Goal: Communication & Community: Answer question/provide support

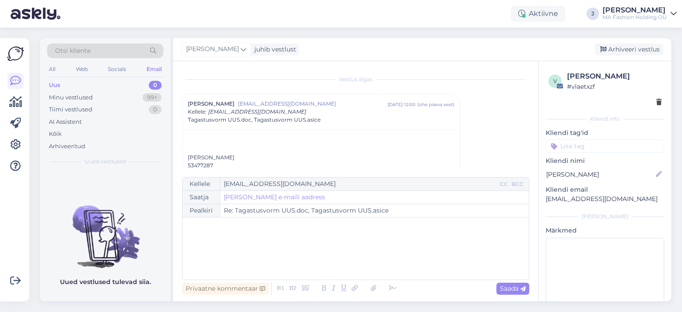
scroll to position [9, 0]
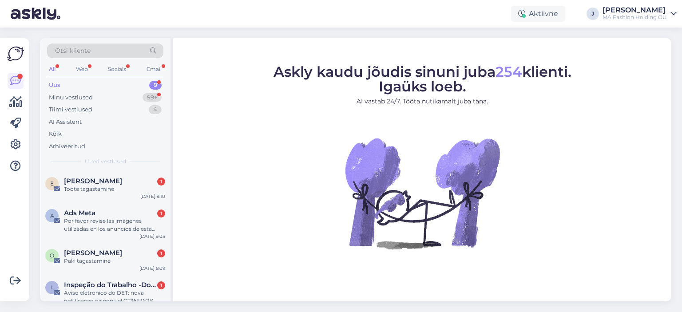
click at [113, 61] on div "Otsi kliente" at bounding box center [105, 54] width 116 height 20
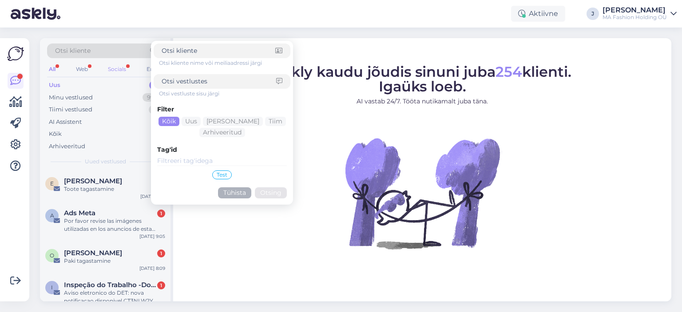
click at [116, 67] on div "Socials" at bounding box center [117, 69] width 22 height 12
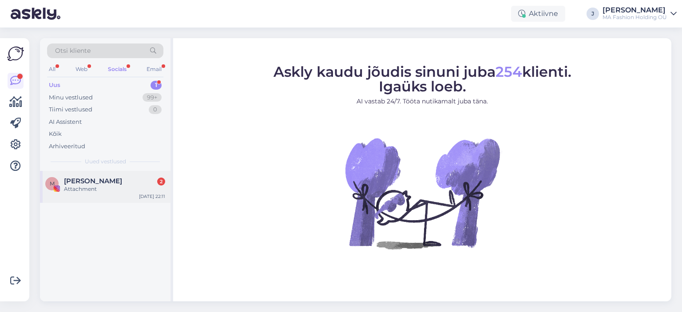
click at [103, 177] on span "Marian Ilves" at bounding box center [93, 181] width 58 height 8
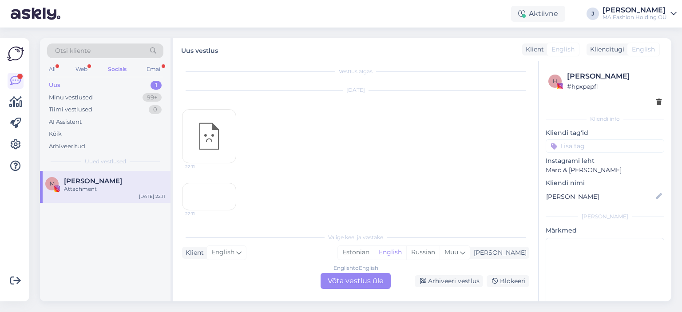
scroll to position [48, 0]
click at [378, 289] on div "Vestlus algas Aug 12 2025 22:11 22:11 Valige keel ja vastake Klient English Min…" at bounding box center [355, 181] width 365 height 240
click at [374, 283] on div "English to English Võta vestlus üle" at bounding box center [356, 281] width 70 height 16
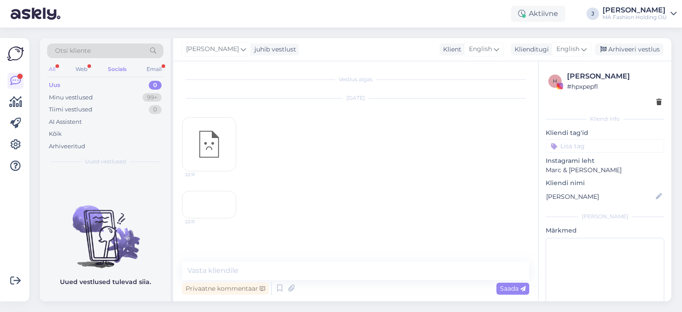
click at [57, 65] on div "All" at bounding box center [52, 69] width 10 height 12
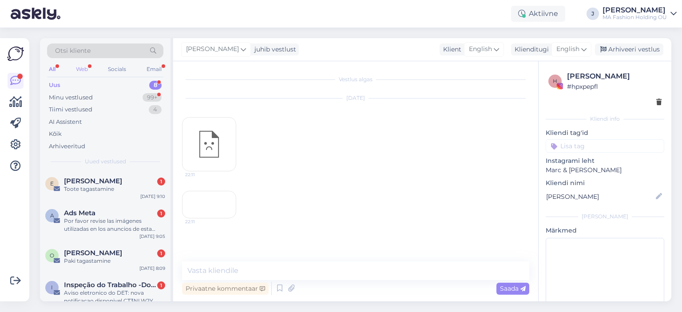
click at [85, 65] on div "Web" at bounding box center [82, 69] width 16 height 12
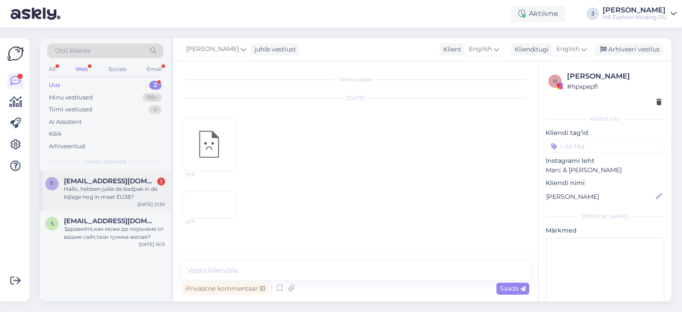
click at [133, 185] on div "Hallo, hebben jullie de badpak in de bijlage nog in maat EU38?" at bounding box center [114, 193] width 101 height 16
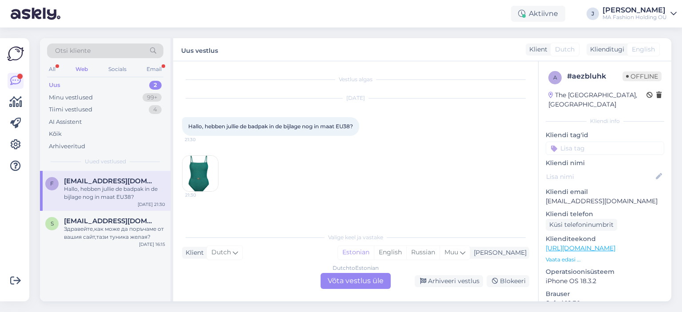
click at [351, 285] on div "Dutch to Estonian Võta vestlus üle" at bounding box center [356, 281] width 70 height 16
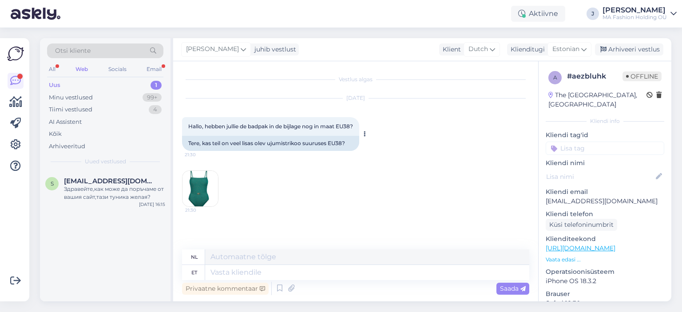
click at [281, 151] on div "Tere, kas teil on veel lisas olev ujumistrikoo suuruses EU38?" at bounding box center [270, 143] width 177 height 15
click at [275, 155] on div at bounding box center [275, 155] width 0 height 0
click at [202, 199] on img at bounding box center [200, 189] width 36 height 36
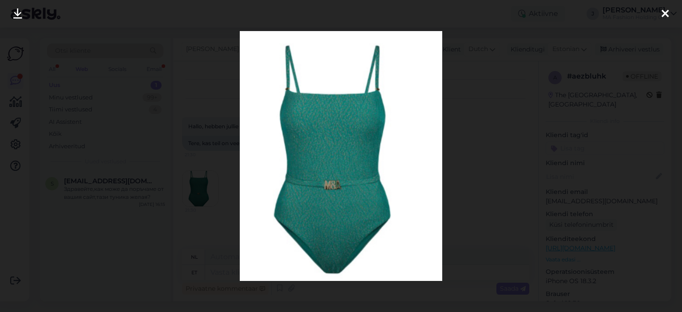
click at [671, 14] on div at bounding box center [665, 14] width 18 height 28
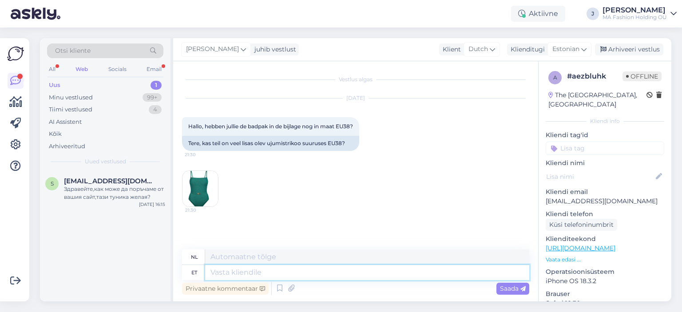
click at [339, 280] on textarea at bounding box center [367, 272] width 324 height 15
type textarea "Tere,"
type textarea "Hallo,"
type textarea "Tere, see"
type textarea "Hallo, dit"
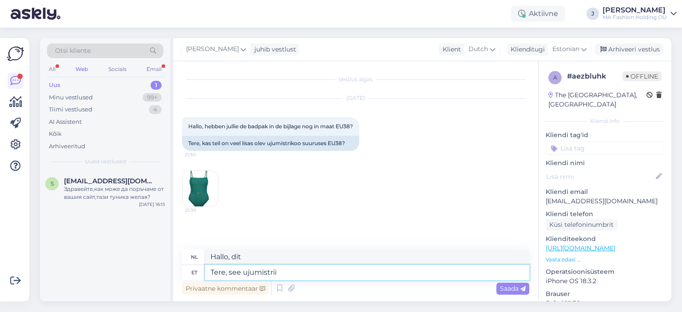
type textarea "Tere, see ujumistrii o"
type textarea "Hallo, dit badpak"
type textarea "Tere, see ujumistrii on"
type textarea "Hallo, dit badpak is"
type textarea "Tere, see ujumistrii on kahjuks"
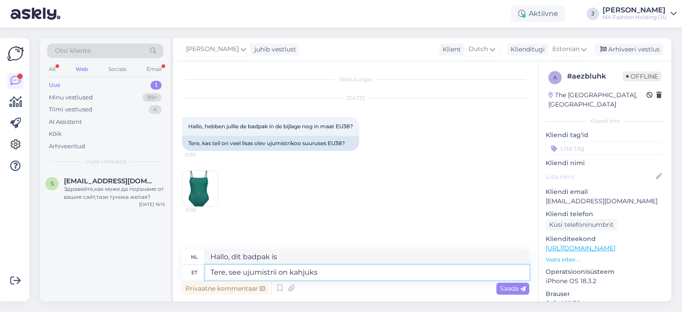
type textarea "Hallo, helaas is dit badpak"
type textarea "Tere, see ujumistrii on kahjuks otsas."
type textarea "Hallo, helaas is dit badpak niet op voorraad."
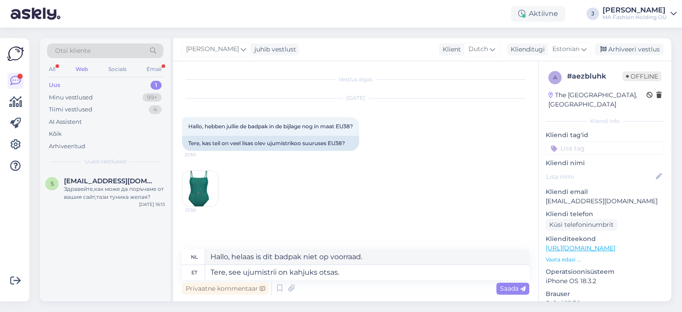
click at [208, 196] on img at bounding box center [200, 189] width 36 height 36
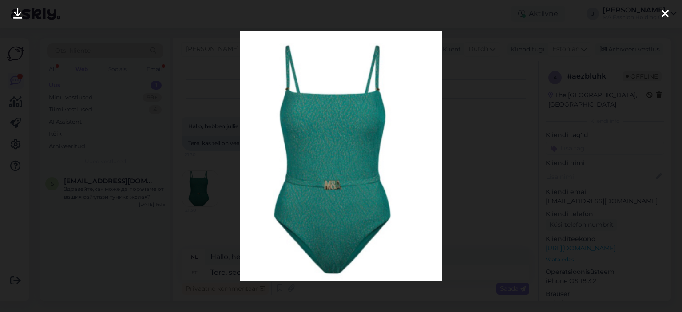
click at [670, 11] on div at bounding box center [665, 14] width 18 height 28
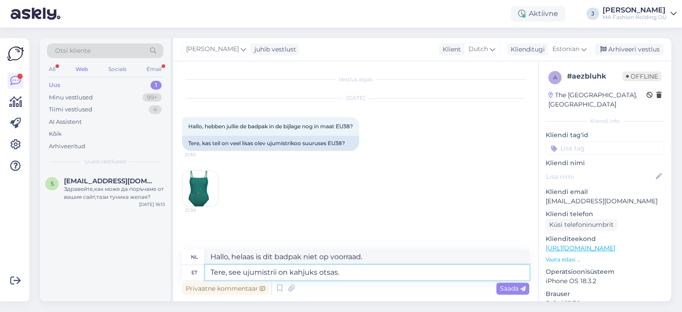
click at [366, 277] on textarea "Tere, see ujumistrii on kahjuks otsas." at bounding box center [367, 272] width 324 height 15
click at [276, 276] on textarea "Tere, see ujumistrii on kahjuks otsas." at bounding box center [367, 272] width 324 height 15
click at [376, 280] on textarea "Tere, see ujumistriikoo on kahjuks otsas." at bounding box center [367, 272] width 324 height 15
type textarea "Tere, see ujumistriikoo on kahjuks otsas."
click at [360, 281] on div "Privaatne kommentaar Saada" at bounding box center [355, 288] width 347 height 17
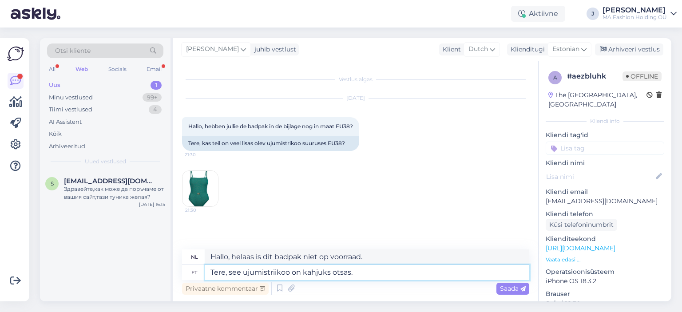
click at [355, 274] on textarea "Tere, see ujumistriikoo on kahjuks otsas." at bounding box center [367, 272] width 324 height 15
click at [515, 290] on span "Saada" at bounding box center [513, 289] width 26 height 8
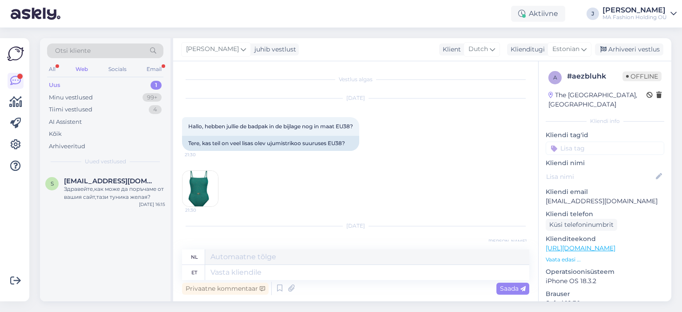
scroll to position [55, 0]
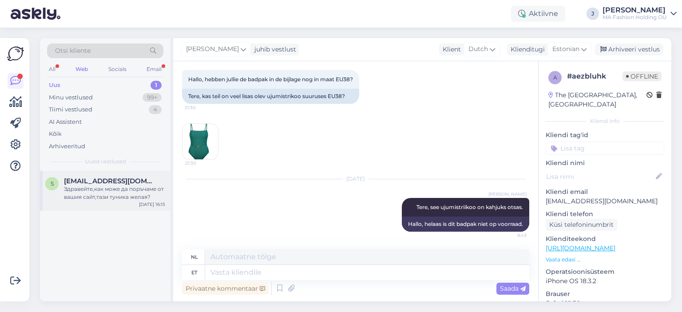
click at [106, 190] on div "Здравейте,как може да поръчаме от вашия сайт,тази туника желая?" at bounding box center [114, 193] width 101 height 16
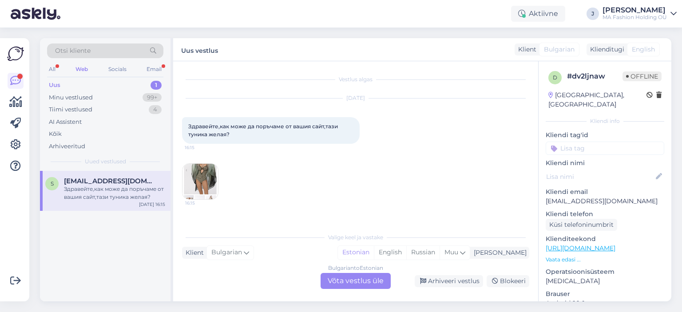
click at [366, 289] on div "Bulgarian to Estonian Võta vestlus üle" at bounding box center [356, 281] width 70 height 16
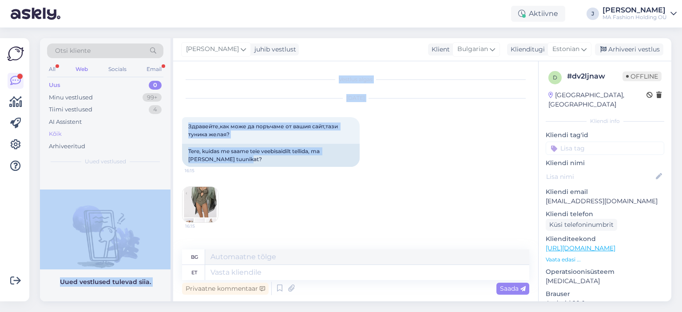
drag, startPoint x: 177, startPoint y: 143, endPoint x: 144, endPoint y: 136, distance: 34.0
click at [145, 135] on div "Otsi kliente All Web Socials Email Uus 0 Minu vestlused 99+ Tiimi vestlused 4 A…" at bounding box center [355, 169] width 631 height 263
click at [245, 165] on div "Tere, kuidas me saame teie veebisaidilt tellida, ma tahan seda tuunikat?" at bounding box center [271, 155] width 178 height 23
click at [231, 157] on div "Tere, kuidas me saame teie veebisaidilt tellida, ma tahan seda tuunikat?" at bounding box center [271, 155] width 178 height 23
click at [216, 164] on div "Tere, kuidas me saame teie veebisaidilt tellida, ma tahan seda tuunikat?" at bounding box center [271, 155] width 178 height 23
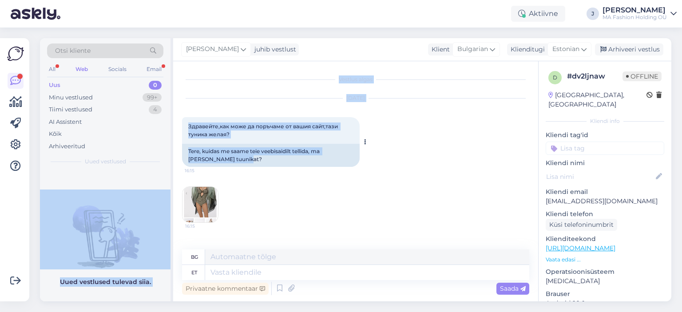
click at [242, 166] on div "Tere, kuidas me saame teie veebisaidilt tellida, ma tahan seda tuunikat?" at bounding box center [271, 155] width 178 height 23
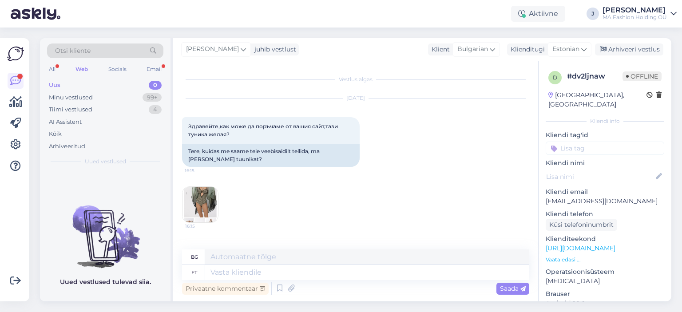
click at [219, 209] on div "Aug 12 2025 Здравейте,как може да поръчаме от вашия сайт,тази туника желая? 16:…" at bounding box center [355, 161] width 347 height 144
click at [208, 211] on img at bounding box center [200, 205] width 36 height 36
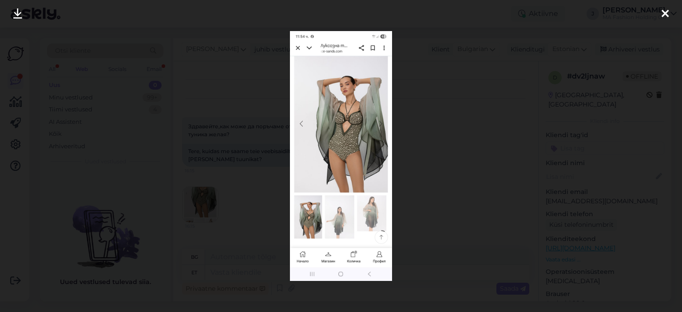
drag, startPoint x: 361, startPoint y: 120, endPoint x: 469, endPoint y: 84, distance: 113.3
click at [469, 84] on div at bounding box center [341, 156] width 682 height 312
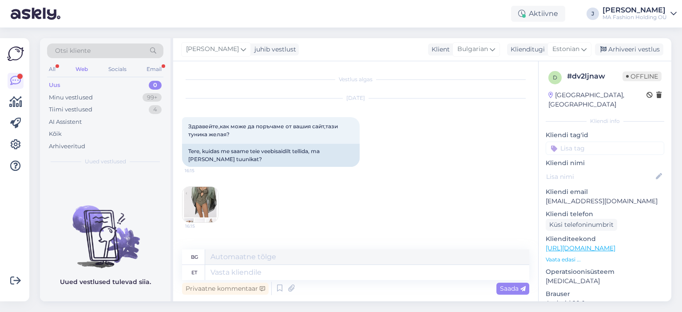
click at [198, 203] on img at bounding box center [200, 205] width 36 height 36
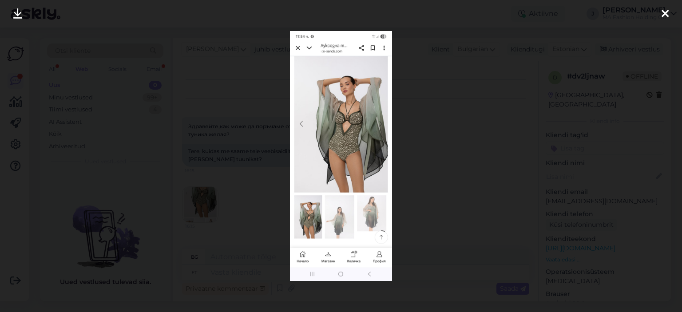
click at [407, 156] on div at bounding box center [341, 156] width 682 height 312
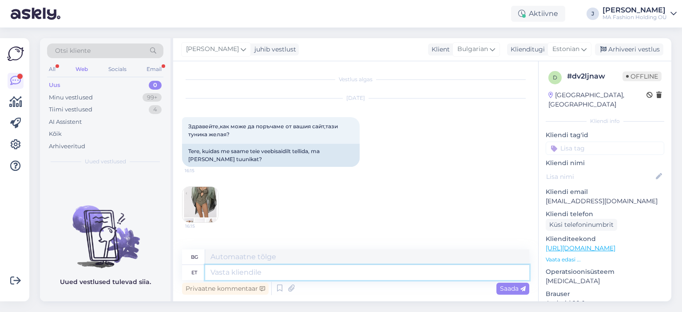
click at [243, 273] on textarea at bounding box center [367, 272] width 324 height 15
type textarea "Tere,"
type textarea "Здравей,"
type textarea "Tere, see t"
type textarea "Здравейте, това"
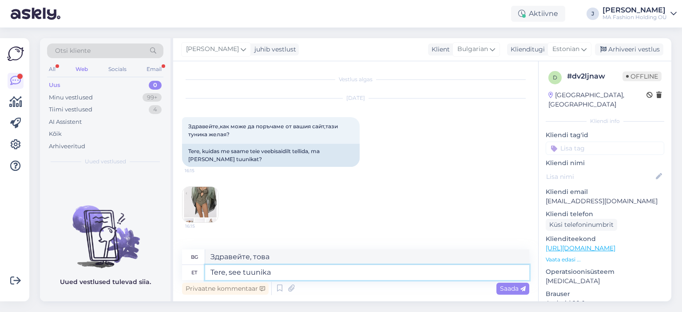
type textarea "Tere, see tuunika"
type textarea "Здравейте, тази туника"
type textarea "Tere, see tuunika on"
type textarea "Здравейте, тази туника е"
paste textarea "https://marcandandre.eu/en/beachwear/tunics/cu25_04_tunic/"
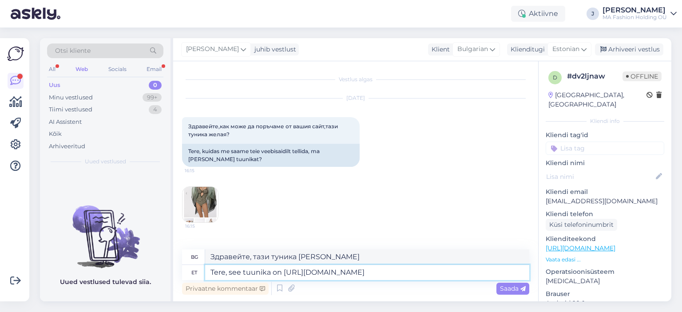
type textarea "Tere, see tuunika on https://marcandandre.eu/en/beachwear/tunics/cu25_04_tunic/"
type textarea "Здравейте, тази туника е https://marcandandre.eu/en/beachwear/tunics/cu25_04_tu…"
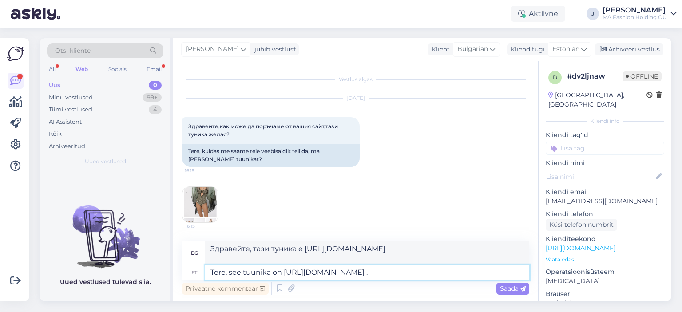
type textarea "Tere, see tuunika on https://marcandandre.eu/en/beachwear/tunics/cu25_04_tunic/…"
type textarea "Здравейте, тази туника е https://marcandandre.eu/en/beachwear/tunics/cu25_04_tu…"
type textarea "Tere, see tuunika on https://marcandandre.eu/en/beachwear/tunics/cu25_04_tunic/…"
type textarea "Здравейте, тази туника е https://marcandandre.eu/en/beachwear/tunics/cu25_04_tu…"
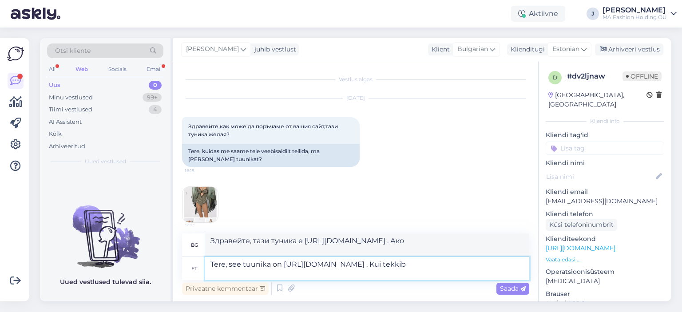
type textarea "Tere, see tuunika on https://marcandandre.eu/en/beachwear/tunics/cu25_04_tunic/…"
type textarea "Здравейте, тази туника е https://marcandandre.eu/en/beachwear/tunics/cu25_04_tu…"
type textarea "Tere, see tuunika on https://marcandandre.eu/en/beachwear/tunics/cu25_04_tunic/…"
type textarea "Здравейте, тази туника е https://marcandandre.eu/en/beachwear/tunics/cu25_04_tu…"
type textarea "Tere, see tuunika on https://marcandandre.eu/en/beachwear/tunics/cu25_04_tunic/…"
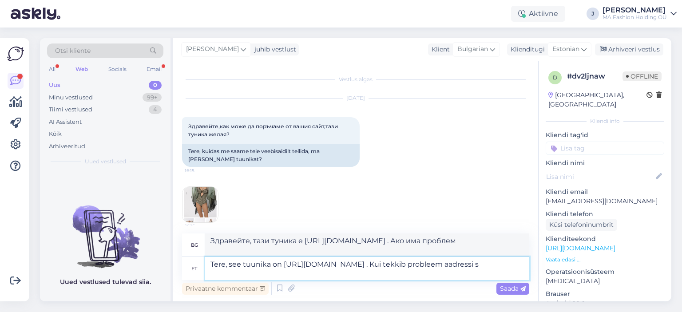
type textarea "Здравейте, тази туника е https://marcandandre.eu/en/beachwear/tunics/cu25_04_tu…"
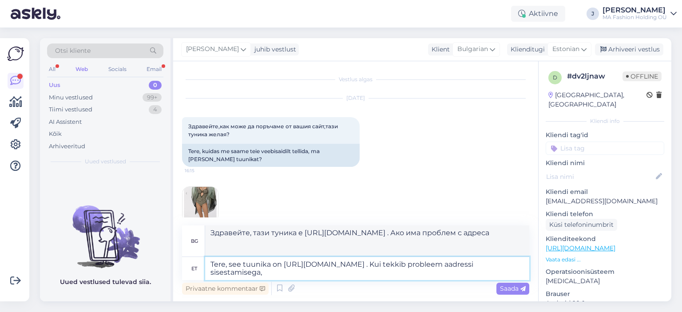
type textarea "Tere, see tuunika on https://marcandandre.eu/en/beachwear/tunics/cu25_04_tunic/…"
type textarea "Здравейте, тази туника е https://marcandandre.eu/en/beachwear/tunics/cu25_04_tu…"
type textarea "Tere, see tuunika on https://marcandandre.eu/en/beachwear/tunics/cu25_04_tunic/…"
type textarea "Здравейте, тази туника е https://marcandandre.eu/en/beachwear/tunics/cu25_04_tu…"
type textarea "Tere, see tuunika on https://marcandandre.eu/en/beachwear/tunics/cu25_04_tunic/…"
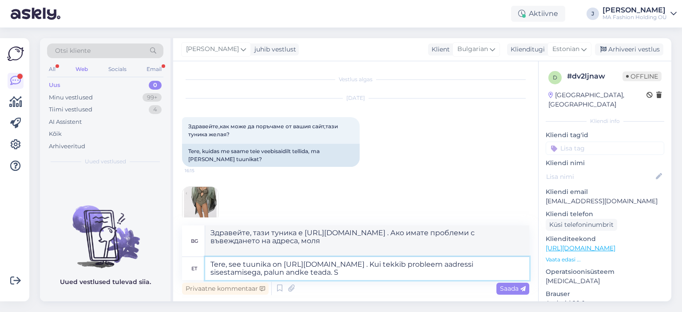
type textarea "Здравейте, тази туника е https://marcandandre.eu/en/beachwear/tunics/cu25_04_tu…"
type textarea "Tere, see tuunika on https://marcandandre.eu/en/beachwear/tunics/cu25_04_tunic/…"
type textarea "Здравейте, тази туника е https://marcandandre.eu/en/beachwear/tunics/cu25_04_tu…"
type textarea "Tere, see tuunika on https://marcandandre.eu/en/beachwear/tunics/cu25_04_tunic/…"
type textarea "Здравейте, тази туника е https://marcandandre.eu/en/beachwear/tunics/cu25_04_tu…"
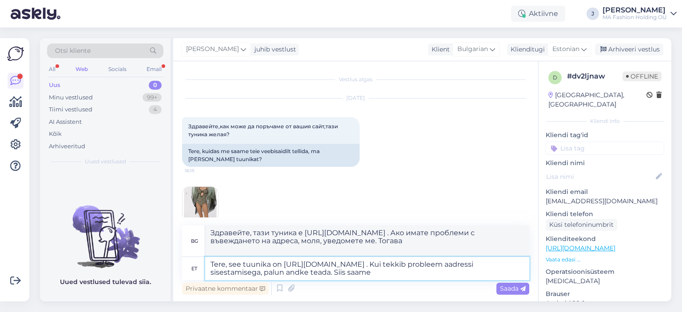
type textarea "Tere, see tuunika on https://marcandandre.eu/en/beachwear/tunics/cu25_04_tunic/…"
type textarea "Здравейте, тази туника е https://marcandandre.eu/en/beachwear/tunics/cu25_04_tu…"
type textarea "Tere, see tuunika on https://marcandandre.eu/en/beachwear/tunics/cu25_04_tunic/…"
type textarea "Здравейте, тази туника е https://marcandandre.eu/en/beachwear/tunics/cu25_04_tu…"
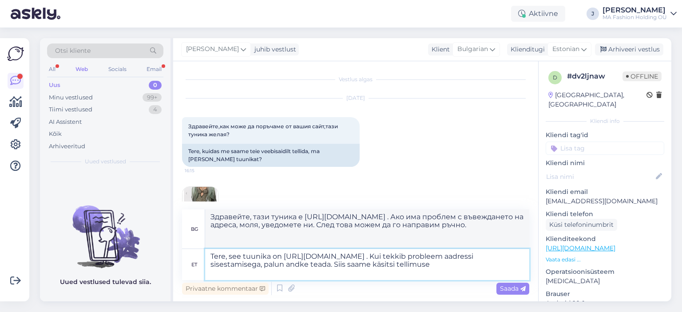
type textarea "Tere, see tuunika on https://marcandandre.eu/en/beachwear/tunics/cu25_04_tunic/…"
type textarea "Здравейте, тази туника е https://marcandandre.eu/en/beachwear/tunics/cu25_04_tu…"
type textarea "Tere, see tuunika on https://marcandandre.eu/en/beachwear/tunics/cu25_04_tunic/…"
type textarea "Здравейте, тази туника е https://marcandandre.eu/en/beachwear/tunics/cu25_04_tu…"
type textarea "Tere, see tuunika on https://marcandandre.eu/en/beachwear/tunics/cu25_04_tunic/…"
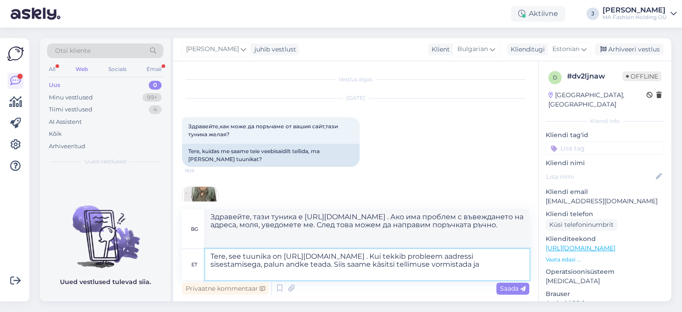
type textarea "Здравейте, тази туника е https://marcandandre.eu/en/beachwear/tunics/cu25_04_tu…"
type textarea "Tere, see tuunika on https://marcandandre.eu/en/beachwear/tunics/cu25_04_tunic/…"
type textarea "Здравейте, тази туника е https://marcandandre.eu/en/beachwear/tunics/cu25_04_tu…"
type textarea "Tere, see tuunika on https://marcandandre.eu/en/beachwear/tunics/cu25_04_tunic/…"
type textarea "Здравейте, тази туника е https://marcandandre.eu/en/beachwear/tunics/cu25_04_tu…"
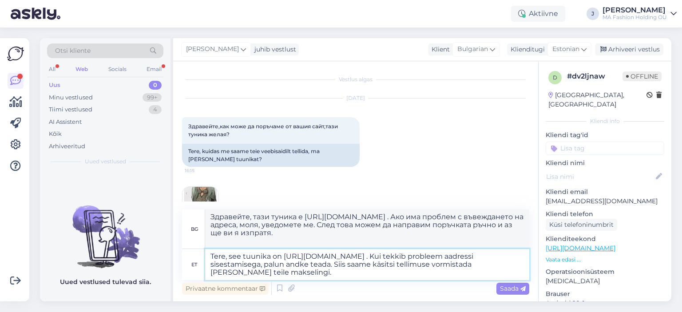
type textarea "Tere, see tuunika on https://marcandandre.eu/en/beachwear/tunics/cu25_04_tunic/…"
type textarea "Здравейте, тази туника е https://marcandandre.eu/en/beachwear/tunics/cu25_04_tu…"
click at [341, 273] on textarea "Tere, see tuunika on https://marcandandre.eu/en/beachwear/tunics/cu25_04_tunic/…" at bounding box center [367, 264] width 324 height 31
click at [363, 274] on textarea "Tere, see tuunika on https://marcandandre.eu/en/beachwear/tunics/cu25_04_tunic/…" at bounding box center [367, 264] width 324 height 31
click at [366, 269] on textarea "Tere, see tuunika on https://marcandandre.eu/en/beachwear/tunics/cu25_04_tunic/…" at bounding box center [367, 264] width 324 height 31
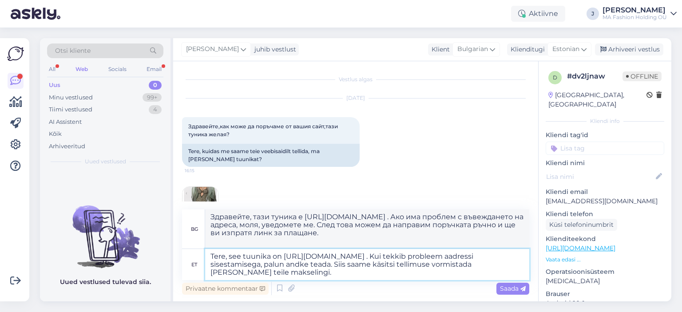
click at [286, 274] on textarea "Tere, see tuunika on https://marcandandre.eu/en/beachwear/tunics/cu25_04_tunic/…" at bounding box center [367, 264] width 324 height 31
type textarea "Tere, see tuunika on https://marcandandre.eu/en/beachwear/tunics/cu25_04_tunic/…"
type textarea "Здравейте, тази туника е https://marcandandre.eu/en/beachwear/tunics/cu25_04_tu…"
type textarea "Tere, see tuunika on https://marcandandre.eu/en/beachwear/tunics/cu25_04_tunic/…"
type textarea "Здравейте, тази туника е https://marcandandre.eu/en/beachwear/tunics/cu25_04_tu…"
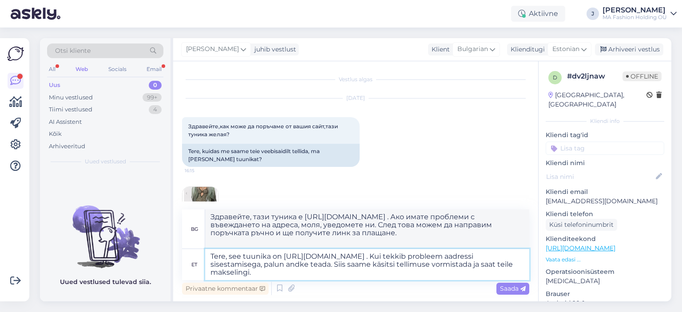
type textarea "Tere, see tuunika on https://marcandandre.eu/en/beachwear/tunics/cu25_04_tunic/…"
type textarea "Здравейте, тази туника е https://marcandandre.eu/en/beachwear/tunics/cu25_04_tu…"
click at [409, 267] on textarea "Tere, see tuunika on https://marcandandre.eu/en/beachwear/tunics/cu25_04_tunic/…" at bounding box center [367, 264] width 324 height 31
type textarea "Tere, see tuunika on https://marcandandre.eu/en/beachwear/tunics/cu25_04_tunic/…"
click at [394, 281] on div "Privaatne kommentaar Saada" at bounding box center [355, 288] width 347 height 17
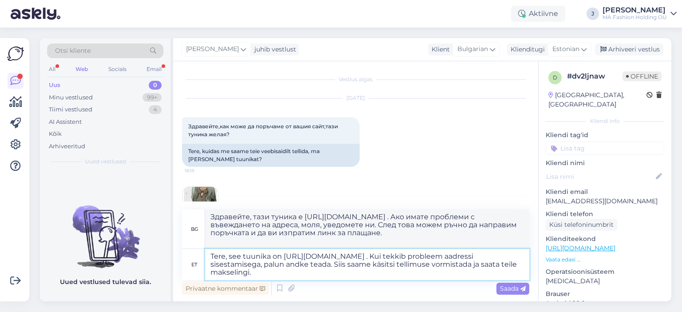
click at [391, 277] on textarea "Tere, see tuunika on https://marcandandre.eu/en/beachwear/tunics/cu25_04_tunic/…" at bounding box center [367, 264] width 324 height 31
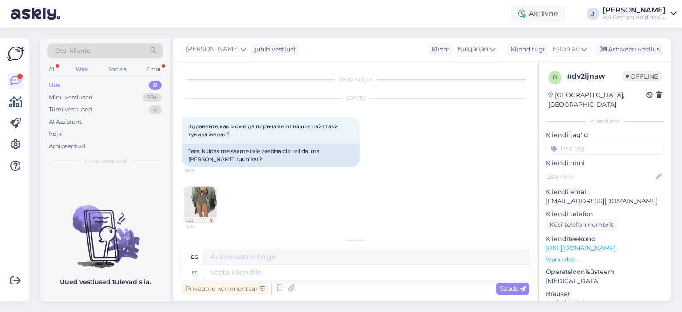
drag, startPoint x: 124, startPoint y: 65, endPoint x: 147, endPoint y: 62, distance: 22.9
click at [124, 65] on div "Socials" at bounding box center [118, 69] width 22 height 12
click at [154, 63] on div "Otsi kliente All Web Socials Email Uus 0 Minu vestlused 99+ Tiimi vestlused 0 A…" at bounding box center [105, 104] width 131 height 133
click at [155, 68] on div "Email" at bounding box center [154, 69] width 19 height 12
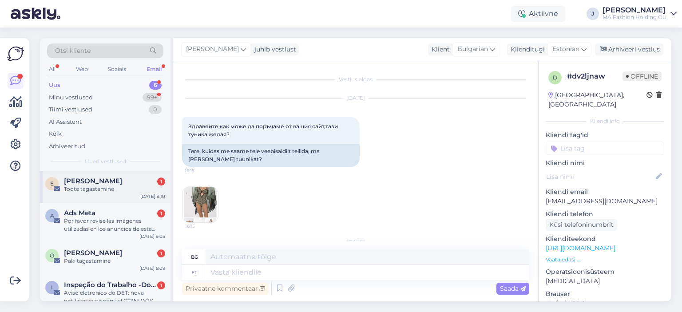
click at [108, 190] on div "Toote tagastamine" at bounding box center [114, 189] width 101 height 8
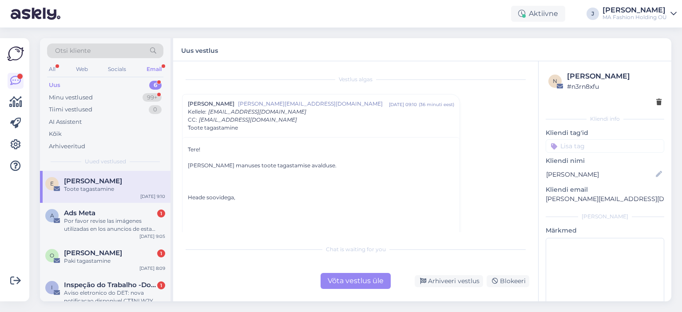
click at [358, 289] on div "Vestlus algas Evelyn Soidla evelyn.soidla@gmail.com aug 13 09:10 ( 36 minuti ee…" at bounding box center [355, 181] width 365 height 240
click at [349, 282] on div "Võta vestlus üle" at bounding box center [356, 281] width 70 height 16
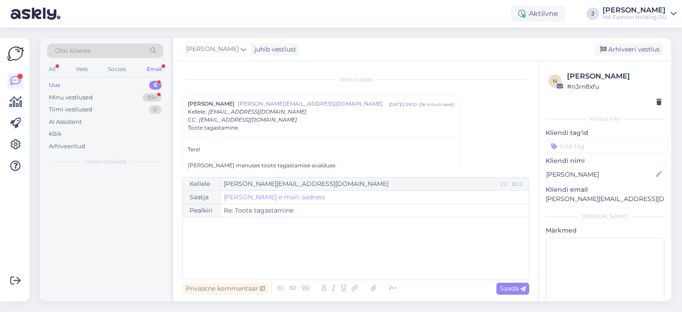
scroll to position [24, 0]
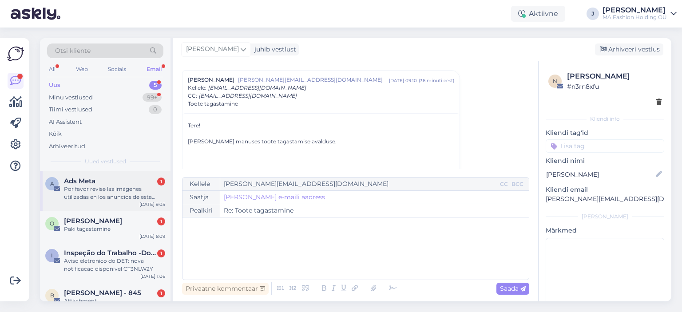
click at [108, 171] on div "A Ads Meta 1 Por favor revise las imágenes utilizadas en los anuncios de esta p…" at bounding box center [105, 191] width 131 height 40
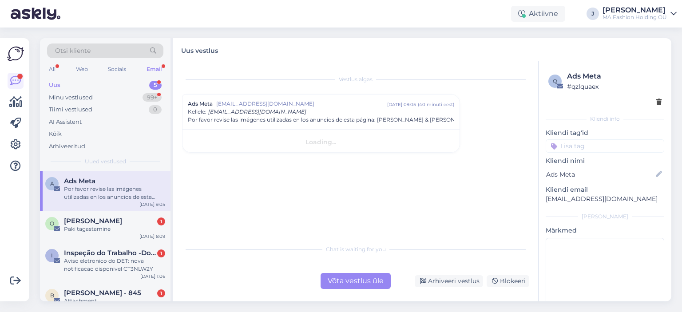
scroll to position [0, 0]
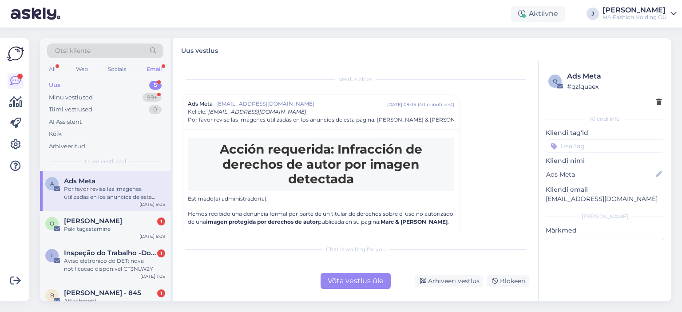
click at [329, 279] on div "Võta vestlus üle" at bounding box center [356, 281] width 70 height 16
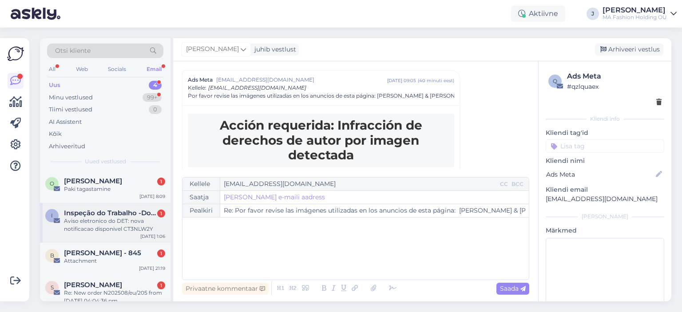
click at [159, 217] on div "Aviso eletronico do DET: nova notificacao disponivel CT3NLW2Y" at bounding box center [114, 225] width 101 height 16
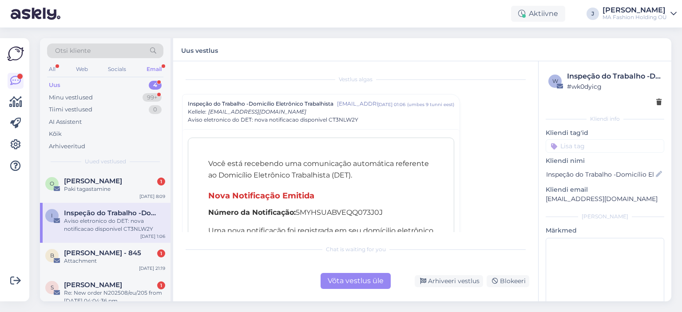
click at [349, 286] on div "Võta vestlus üle" at bounding box center [356, 281] width 70 height 16
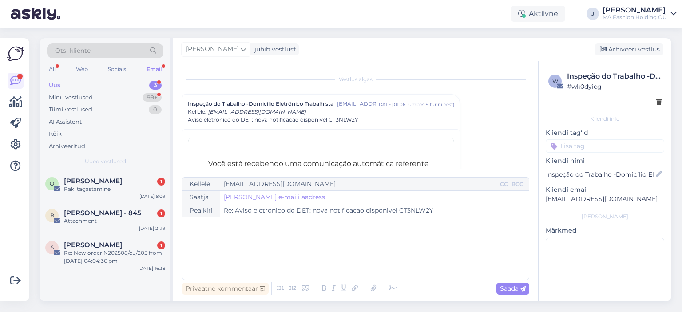
scroll to position [24, 0]
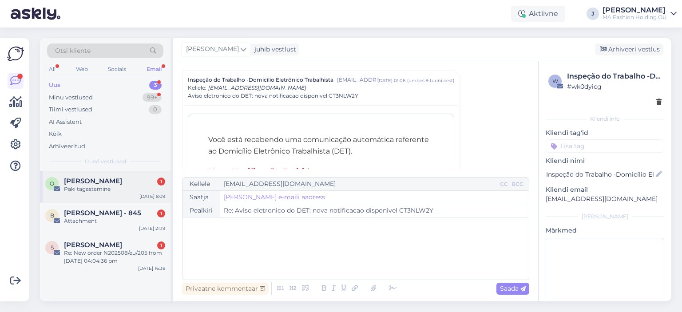
click at [129, 184] on div "Olga Matjushko 1" at bounding box center [114, 181] width 101 height 8
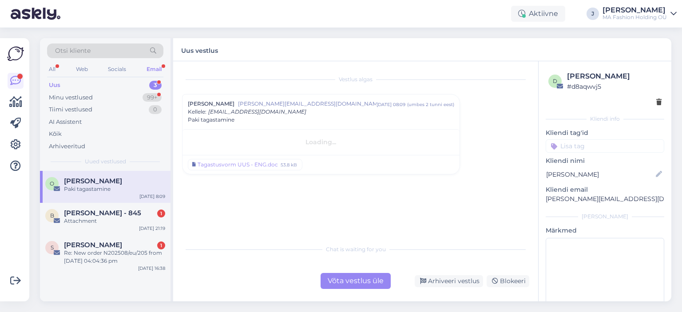
scroll to position [0, 0]
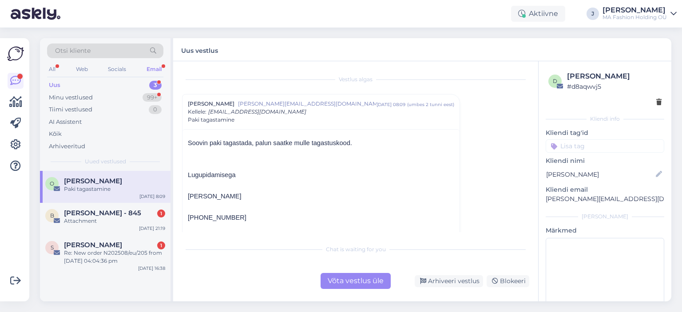
click at [367, 294] on div "Vestlus algas Olga Matjushko olga@vineer.ee aug 13 08:09 ( umbes 2 tunni eest )…" at bounding box center [355, 181] width 365 height 240
click at [364, 285] on div "Võta vestlus üle" at bounding box center [356, 281] width 70 height 16
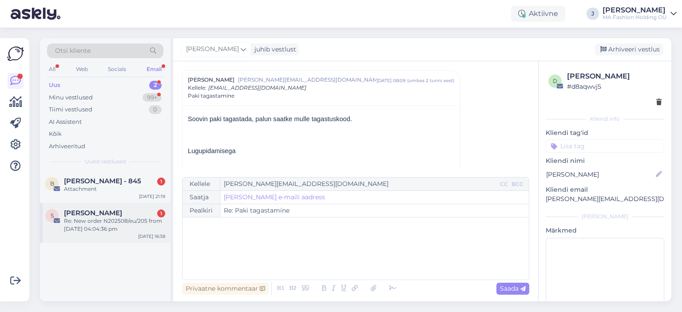
click at [146, 206] on div "S Susanne Kotschner 1 Re: New order N202508/eu/205 from 08/12/2025 04:04:36 pm …" at bounding box center [105, 223] width 131 height 40
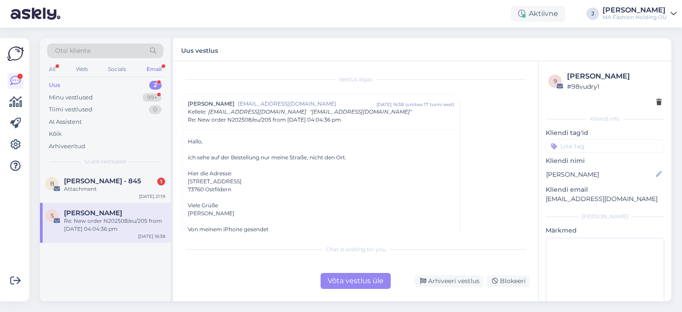
click at [332, 285] on div "Võta vestlus üle" at bounding box center [356, 281] width 70 height 16
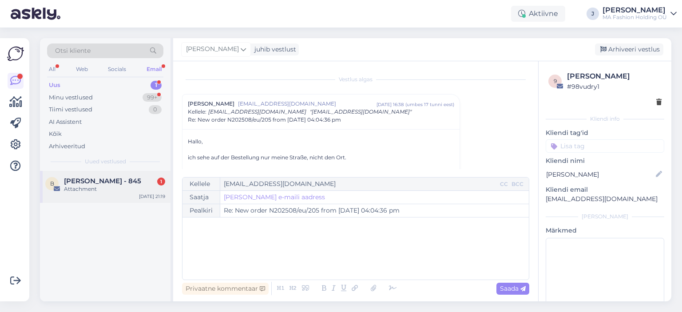
scroll to position [24, 0]
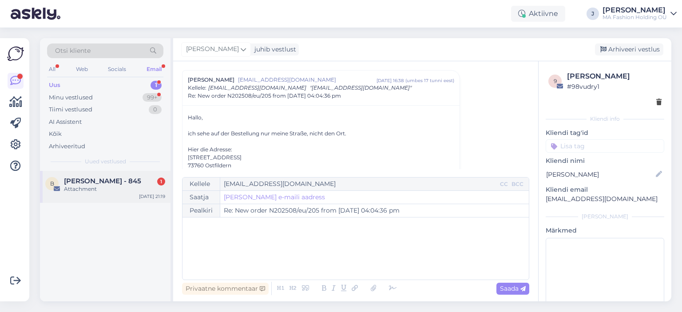
click at [122, 181] on span "Bruna Santos - 845" at bounding box center [102, 181] width 77 height 8
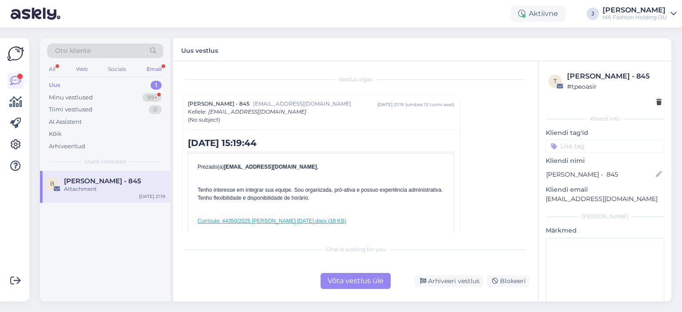
click at [373, 276] on div "Võta vestlus üle" at bounding box center [356, 281] width 70 height 16
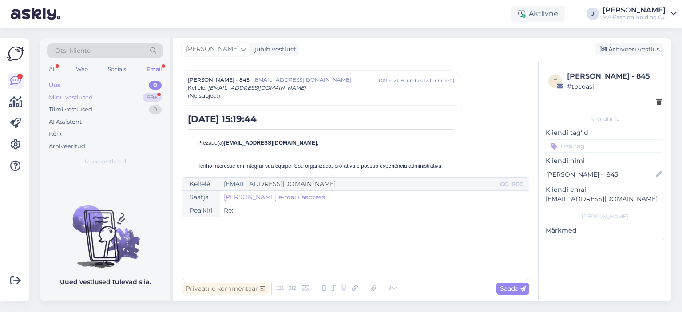
click at [130, 94] on div "Minu vestlused 99+" at bounding box center [105, 97] width 116 height 12
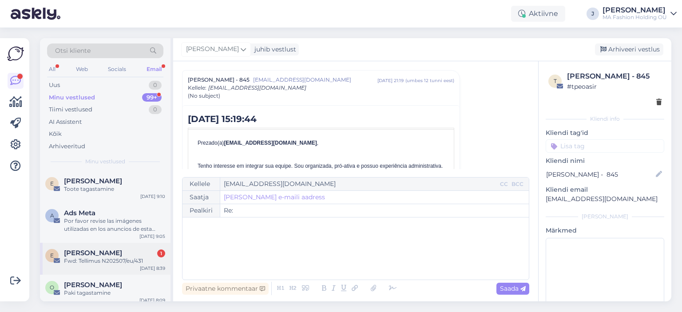
click at [115, 247] on div "E Evelin Krihvel 1 Fwd: Tellimus N202507/eu/431 Aug 13 8:39" at bounding box center [105, 259] width 131 height 32
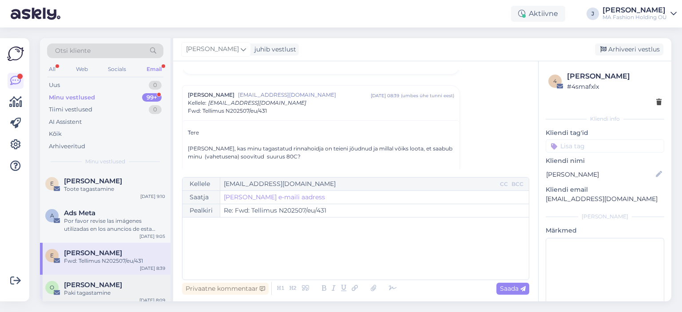
click at [128, 282] on div "Olga Matjushko" at bounding box center [114, 285] width 101 height 8
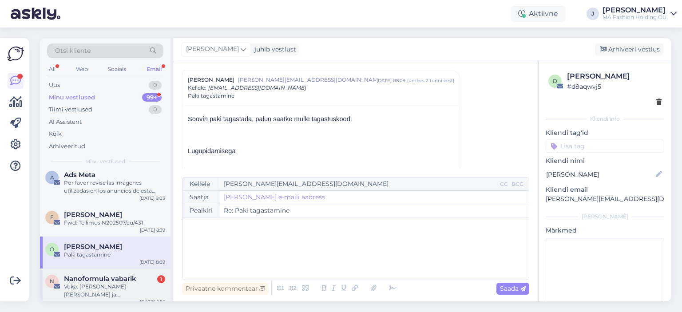
scroll to position [89, 0]
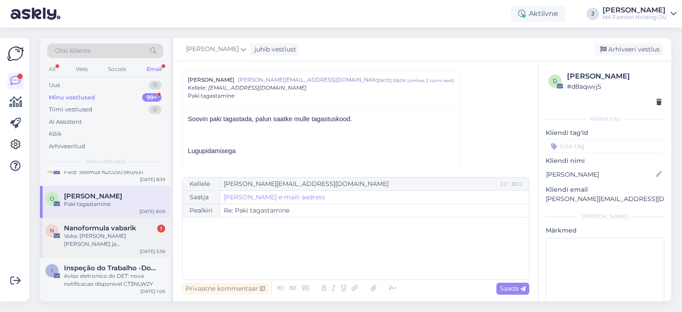
click at [140, 226] on div "Nanoformula vabarik 1" at bounding box center [114, 228] width 101 height 8
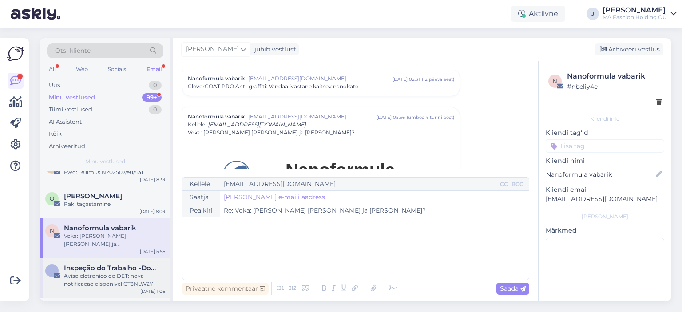
click at [133, 277] on div "Aviso eletronico do DET: nova notificacao disponivel CT3NLW2Y" at bounding box center [114, 280] width 101 height 16
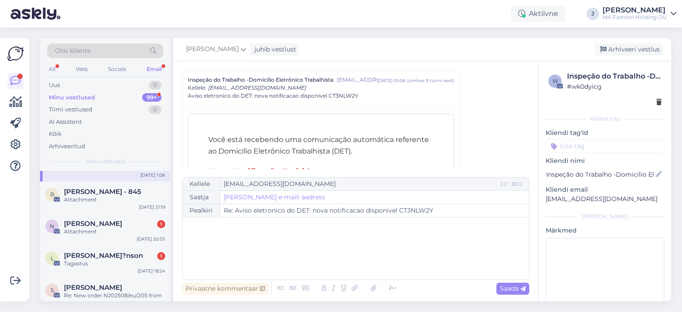
scroll to position [222, 0]
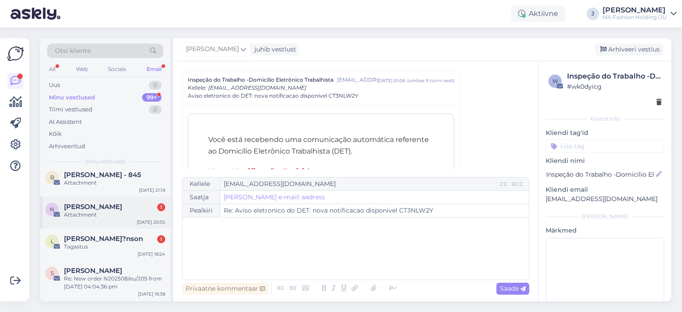
click at [128, 221] on div "N Natalja Andrejeva 1 Attachment Aug 12 20:55" at bounding box center [105, 213] width 131 height 32
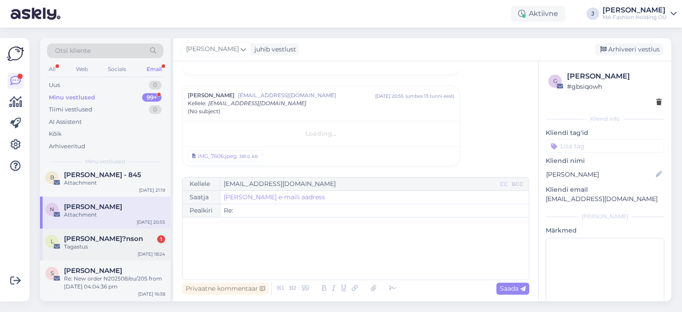
click at [117, 256] on div "L Liisa T?nson 1 Tagastus Aug 12 18:24" at bounding box center [105, 245] width 131 height 32
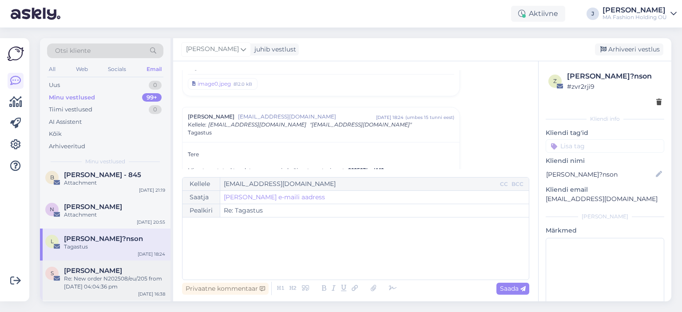
click at [136, 277] on div "Re: New order N202508/eu/205 from 08/12/2025 04:04:36 pm" at bounding box center [114, 283] width 101 height 16
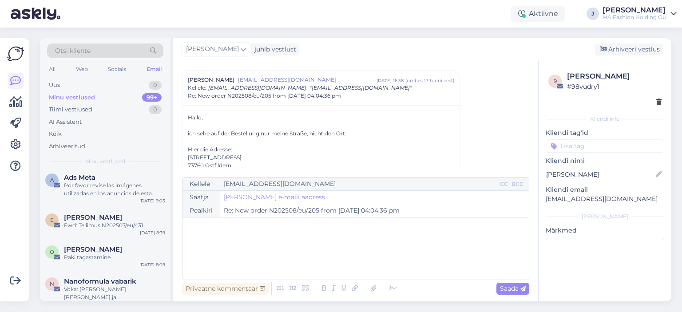
scroll to position [0, 0]
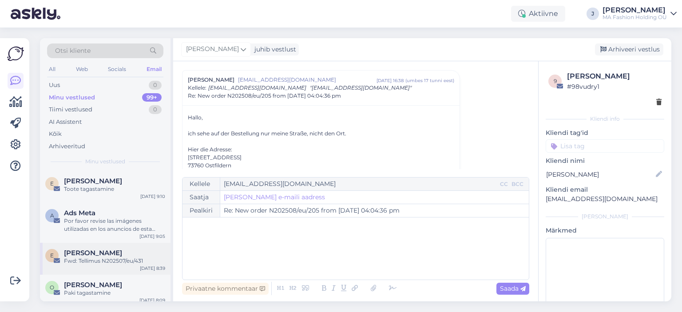
click at [127, 253] on div "Evelin Krihvel" at bounding box center [114, 253] width 101 height 8
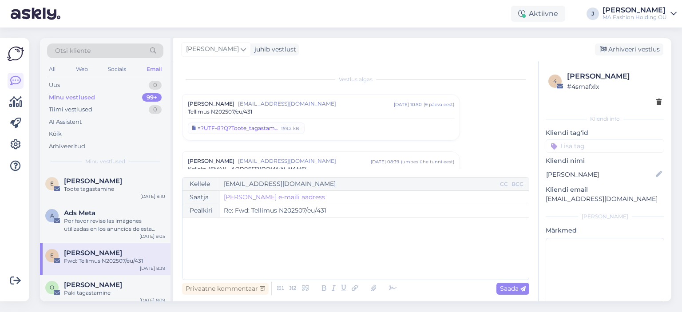
click at [274, 127] on div "=?UTF-8?Q?Toote_tagastamise_ja_=C3=BCmbervahetamise_vorm_Evelin_Krihvel=2E?= =?…" at bounding box center [238, 128] width 81 height 8
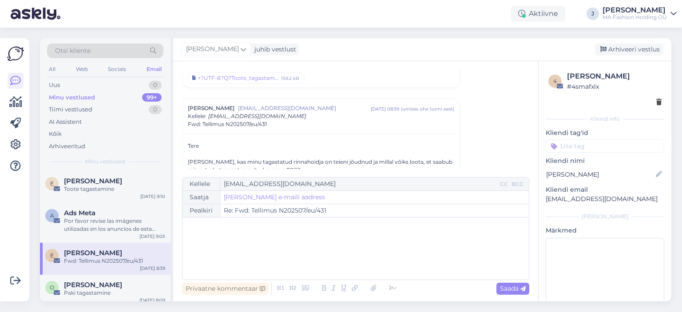
scroll to position [44, 0]
